Goal: Information Seeking & Learning: Compare options

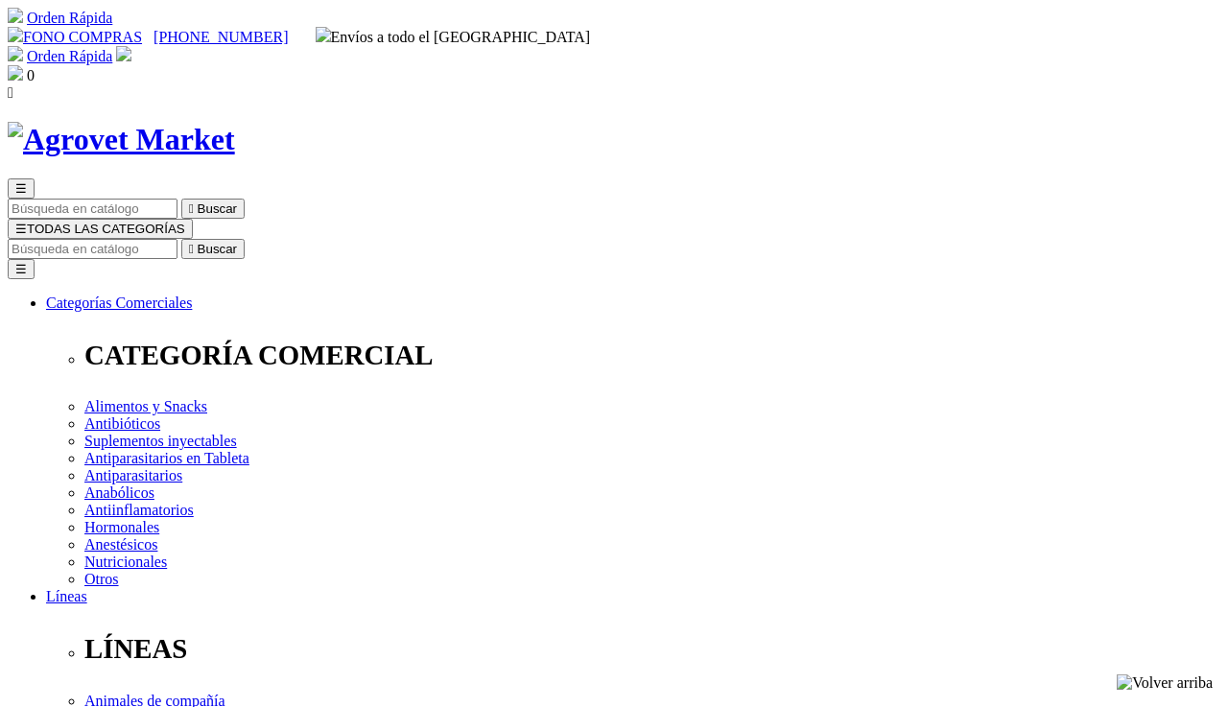
select select "0"
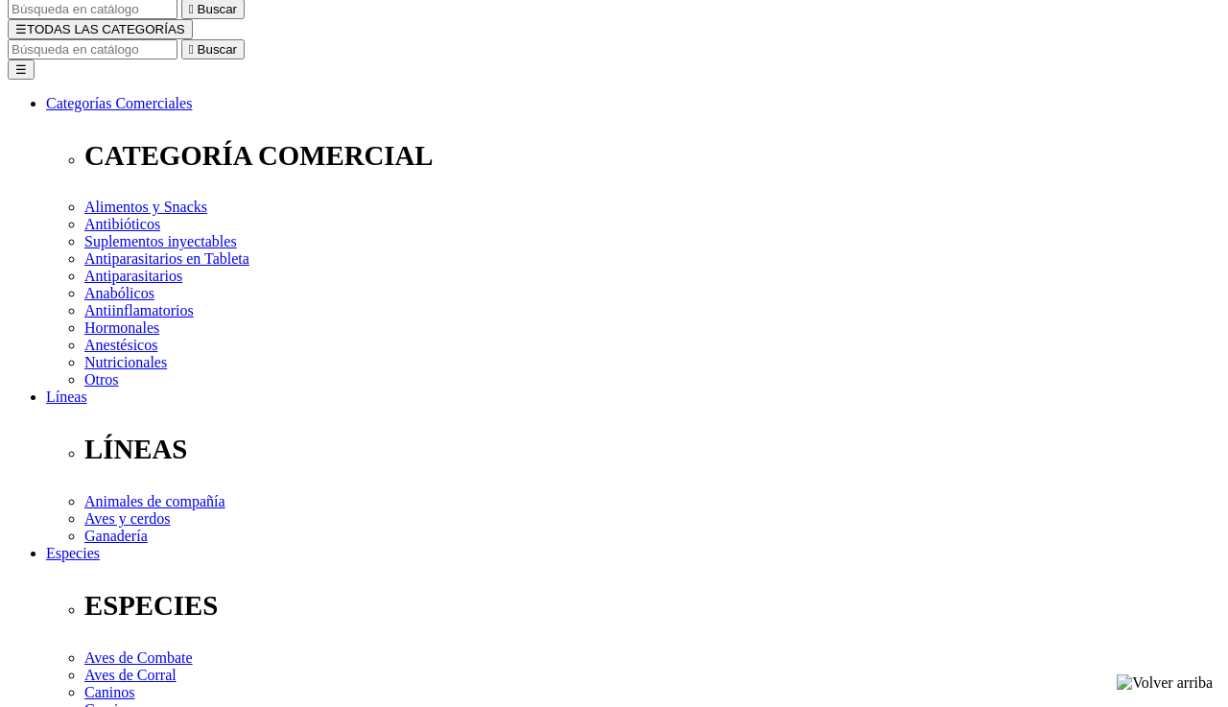
scroll to position [202, 0]
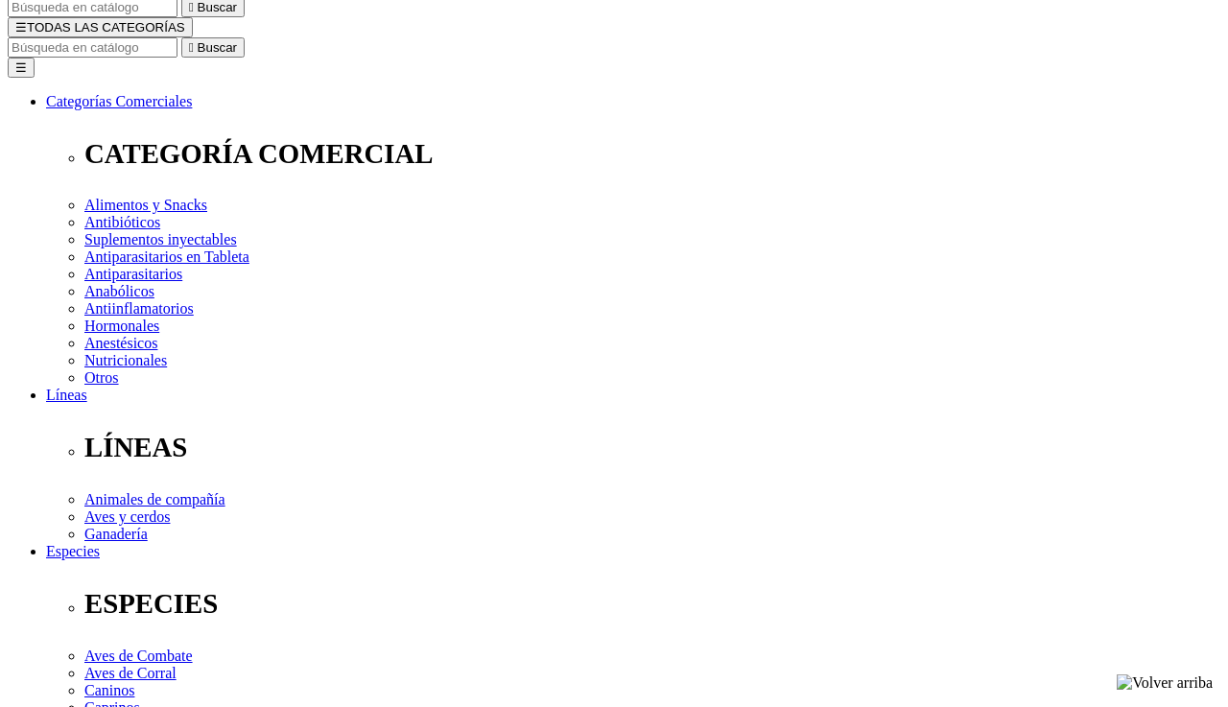
radio input "true"
select select "37"
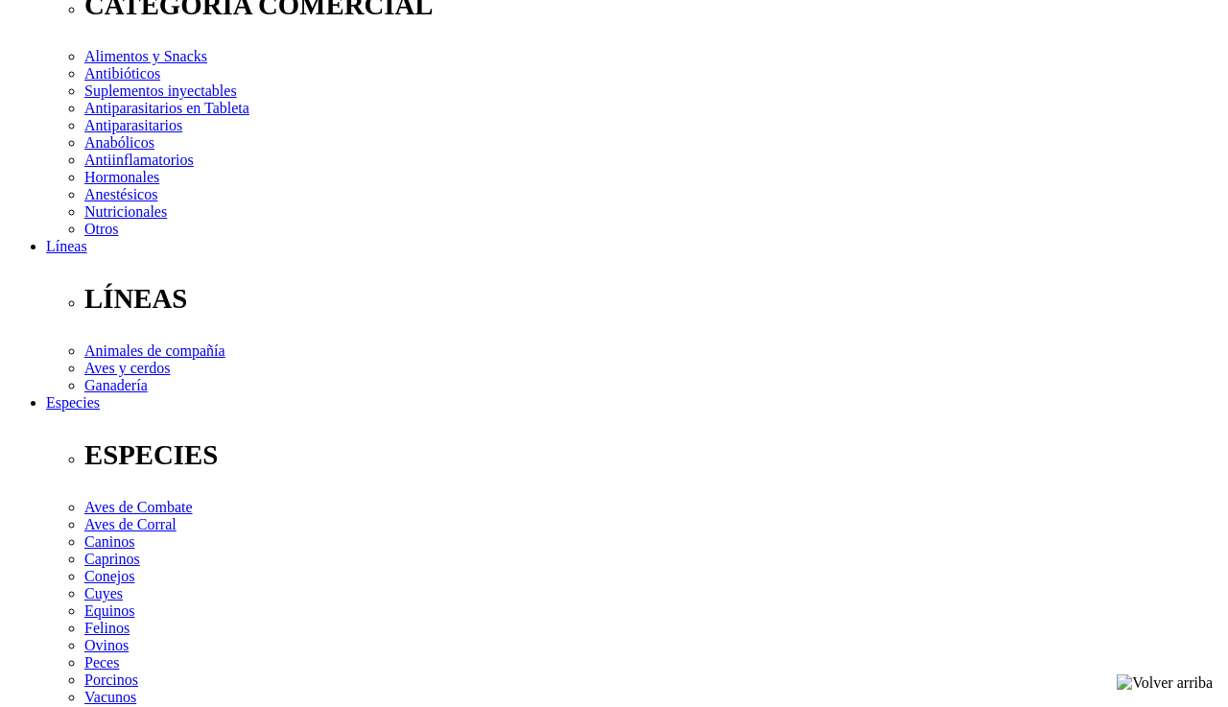
scroll to position [347, 0]
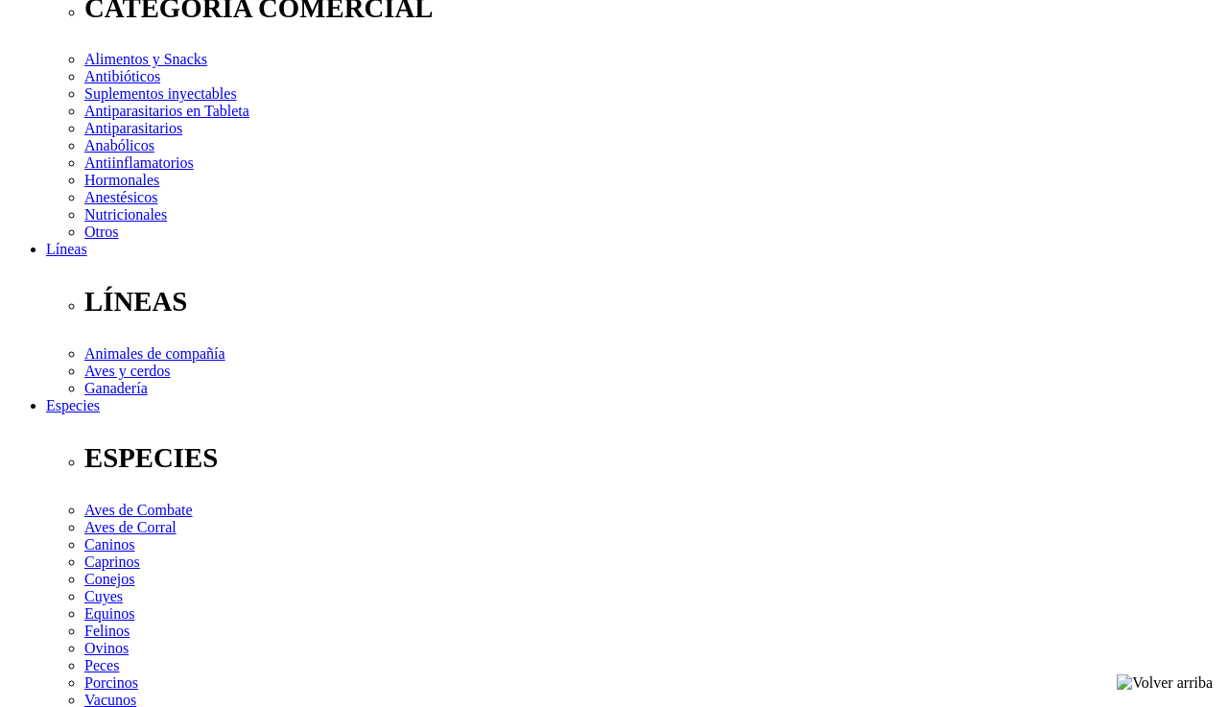
radio input "true"
select select "0"
select select "36"
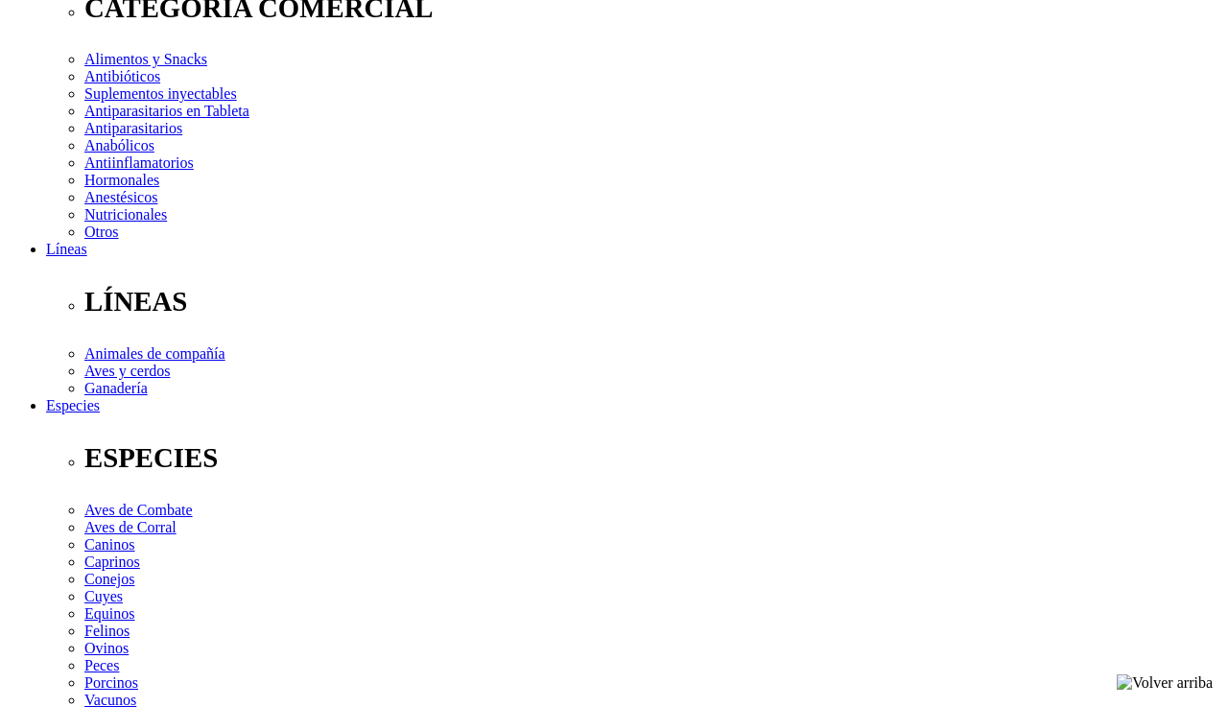
radio input "true"
select select "0"
select select "37"
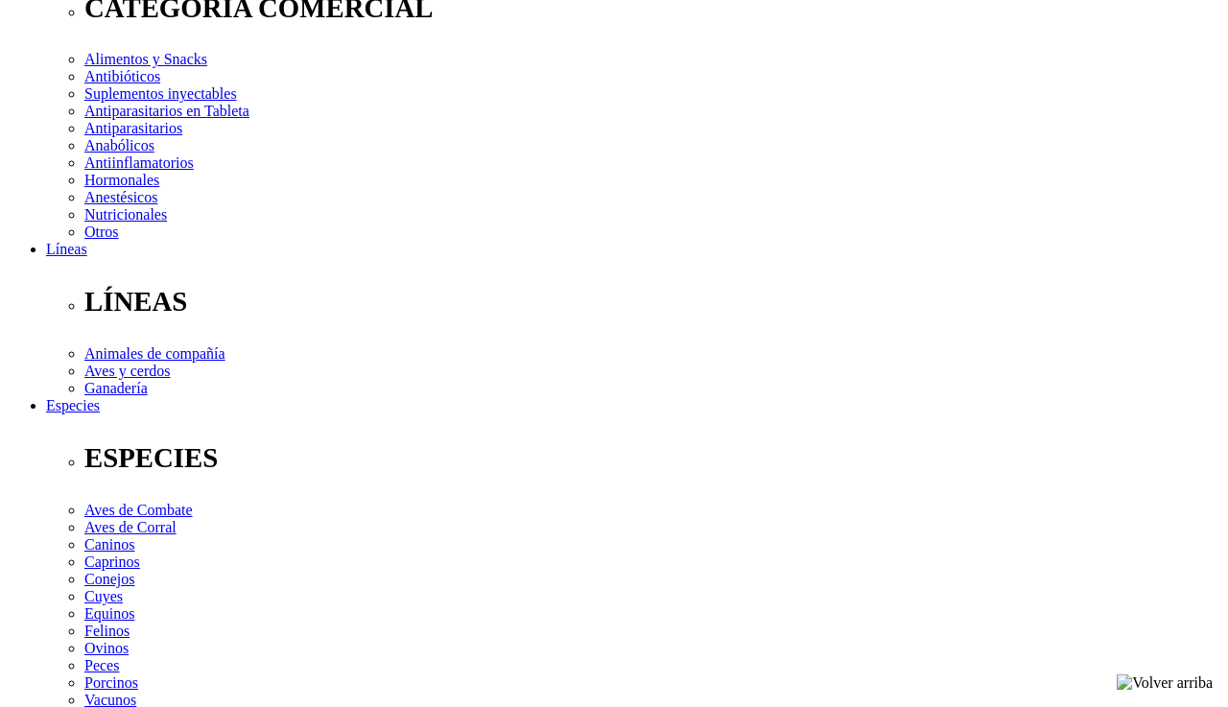
radio input "true"
select select "0"
drag, startPoint x: 757, startPoint y: 265, endPoint x: 641, endPoint y: 252, distance: 116.8
select select "125"
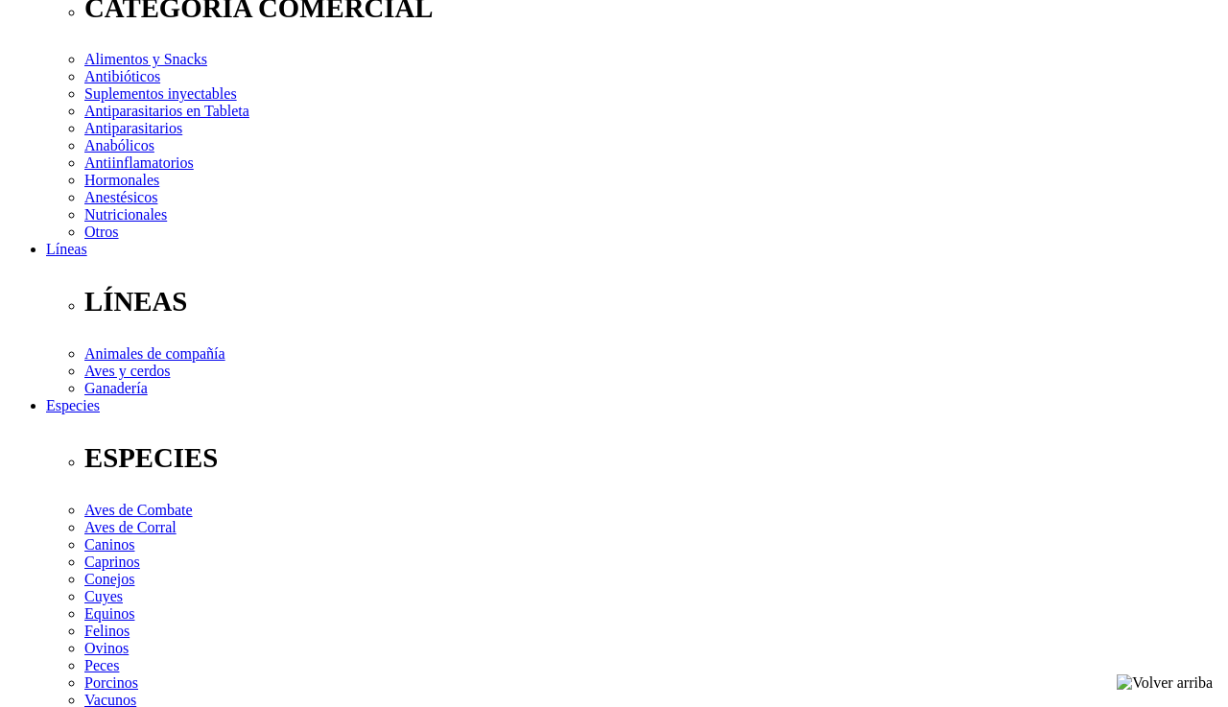
select select "125"
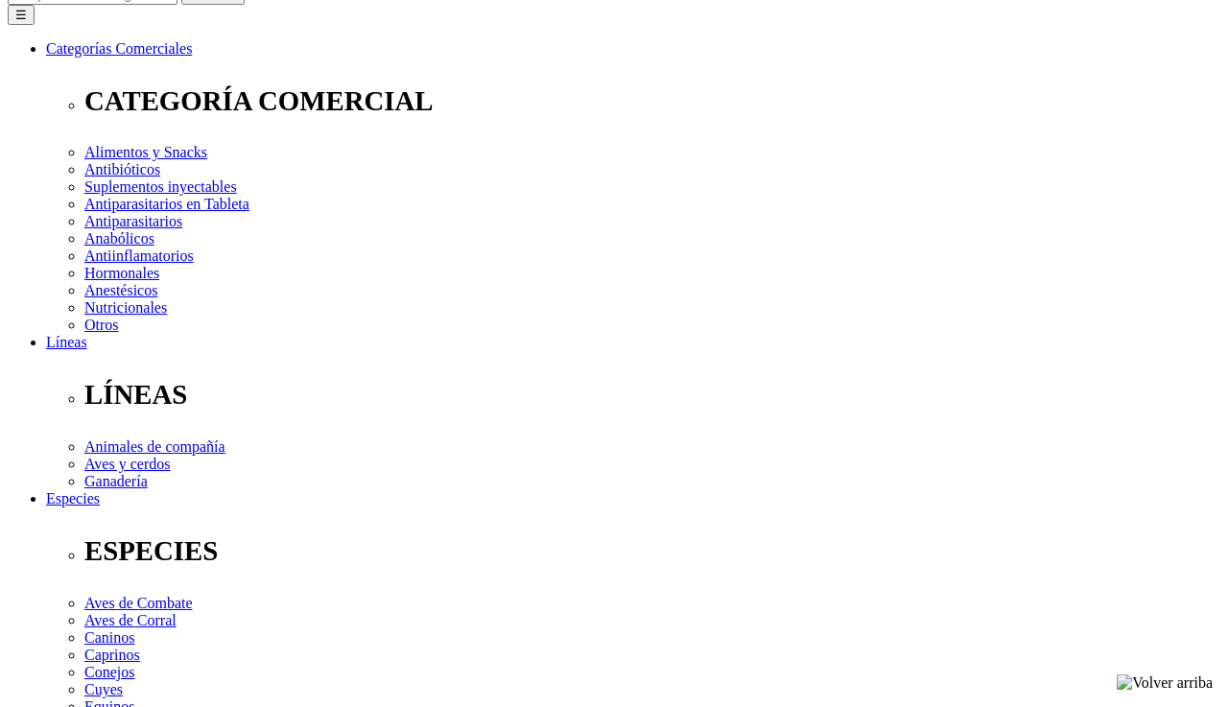
scroll to position [252, 0]
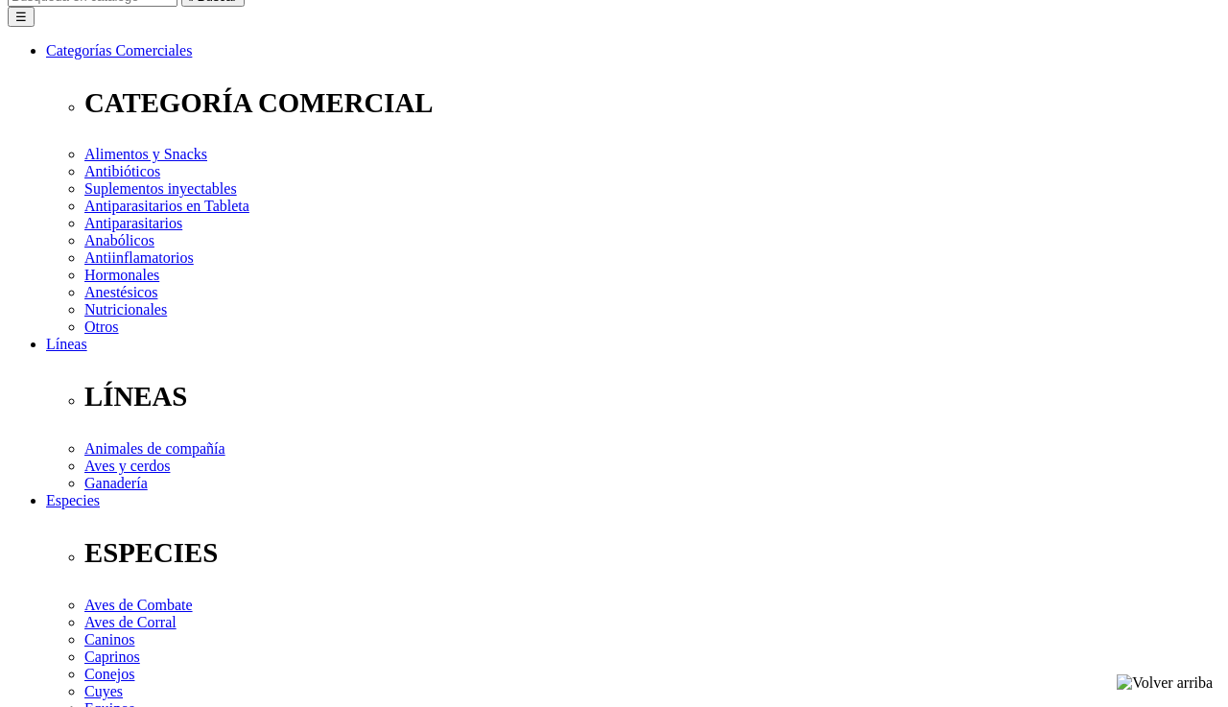
radio input "true"
select select "0"
select select "37"
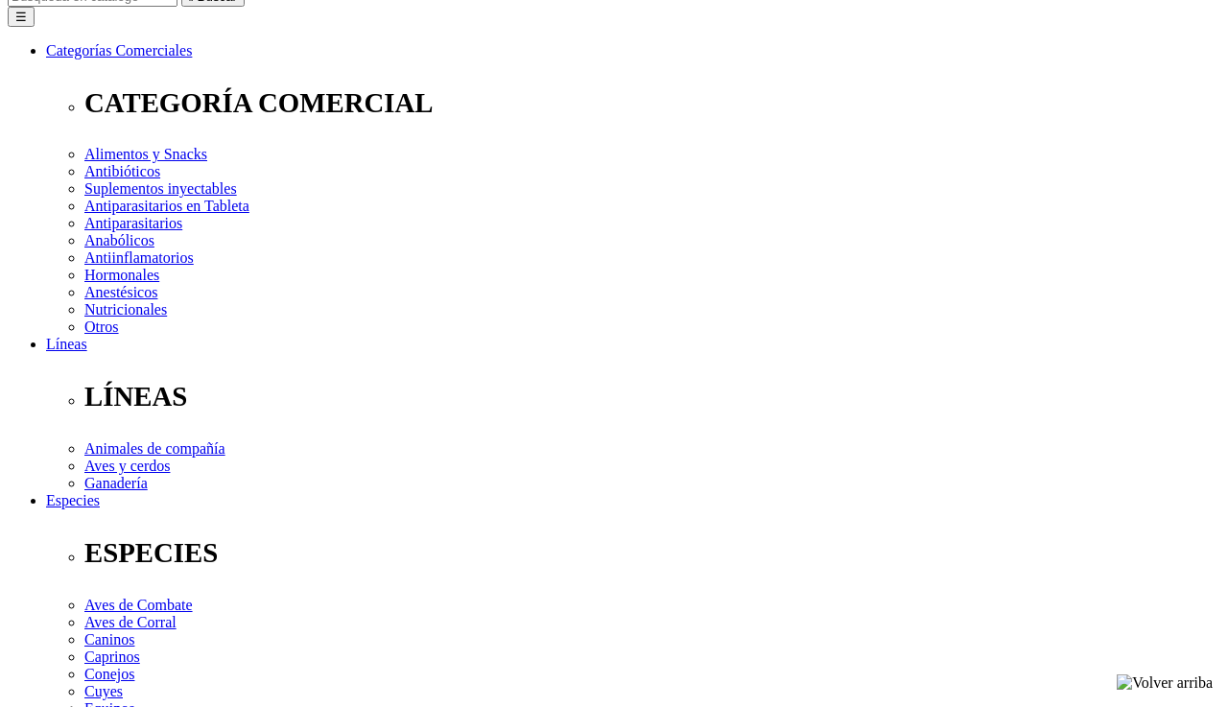
radio input "true"
select select "0"
select select "125"
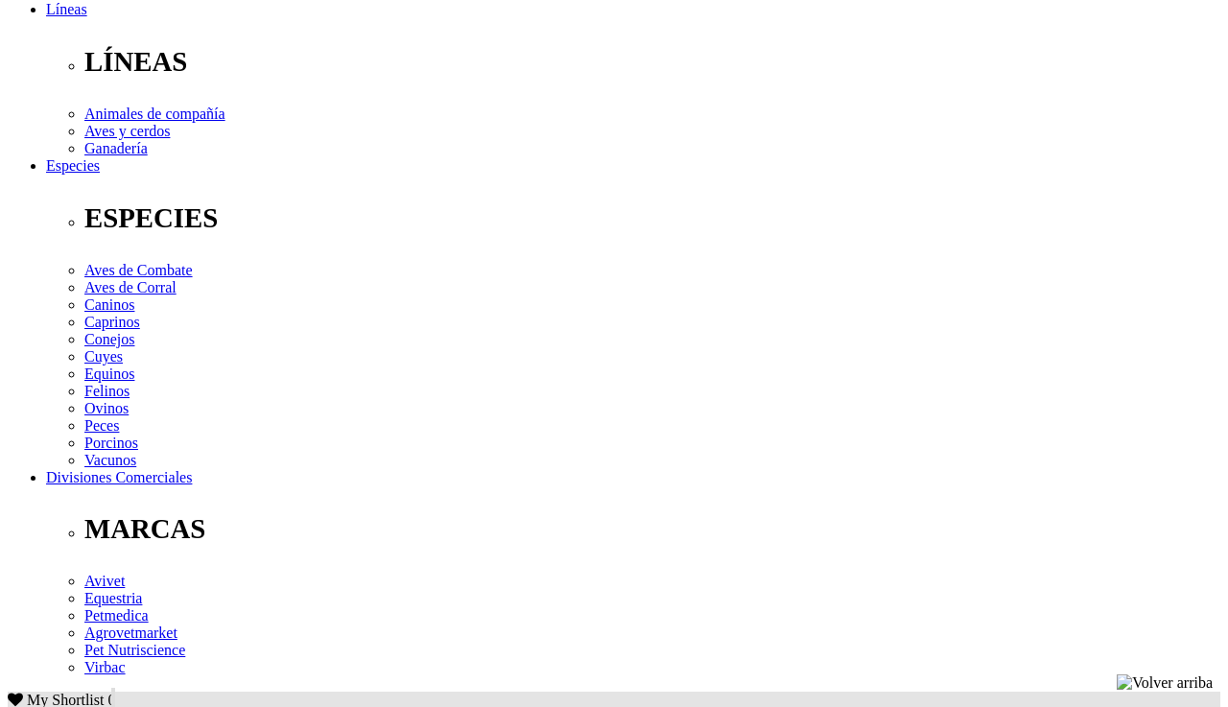
scroll to position [608, 0]
